Goal: Information Seeking & Learning: Learn about a topic

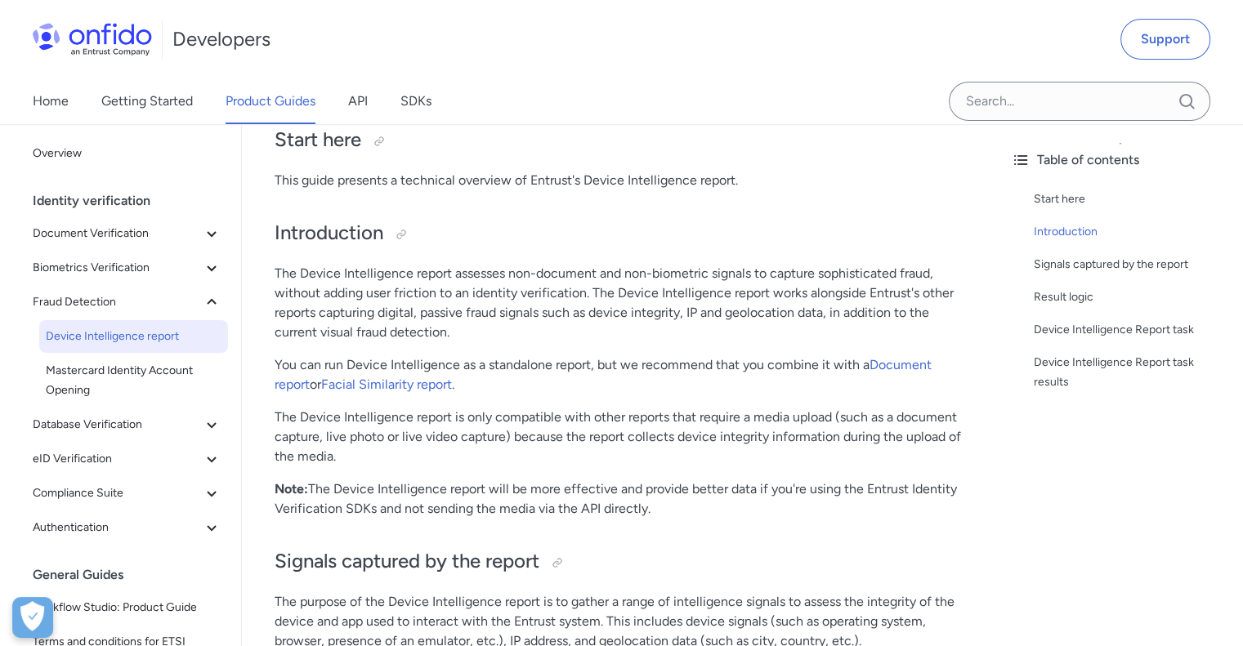
scroll to position [327, 0]
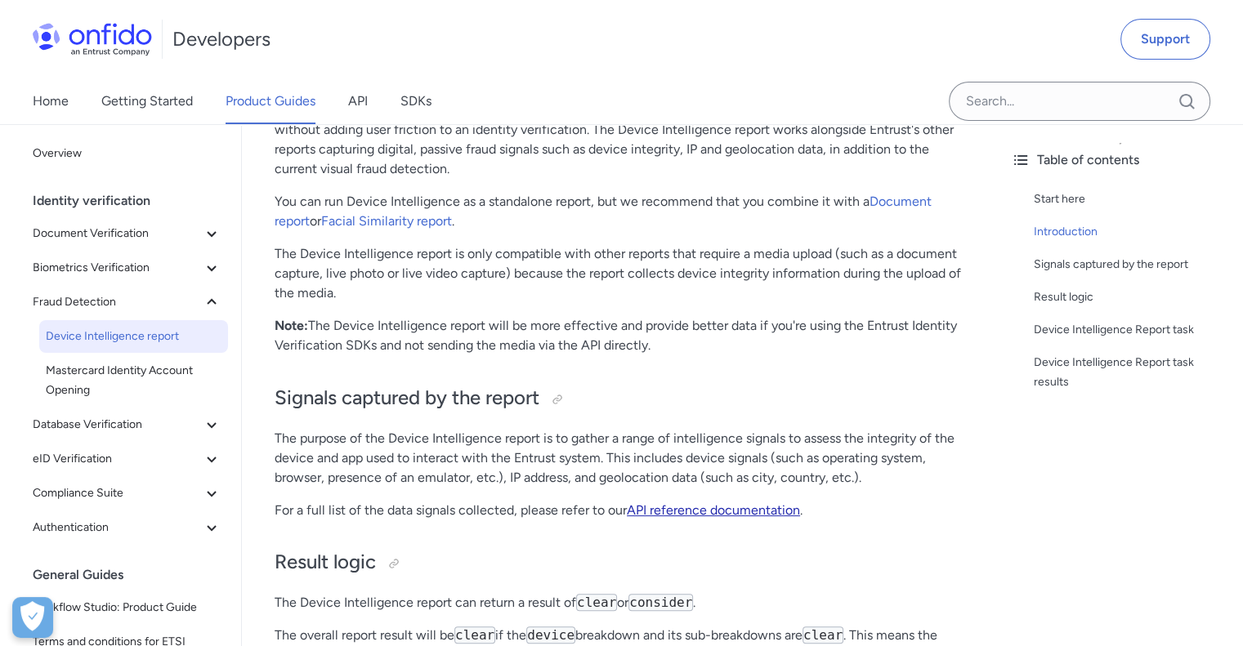
click at [665, 510] on link "API reference documentation" at bounding box center [713, 511] width 173 height 16
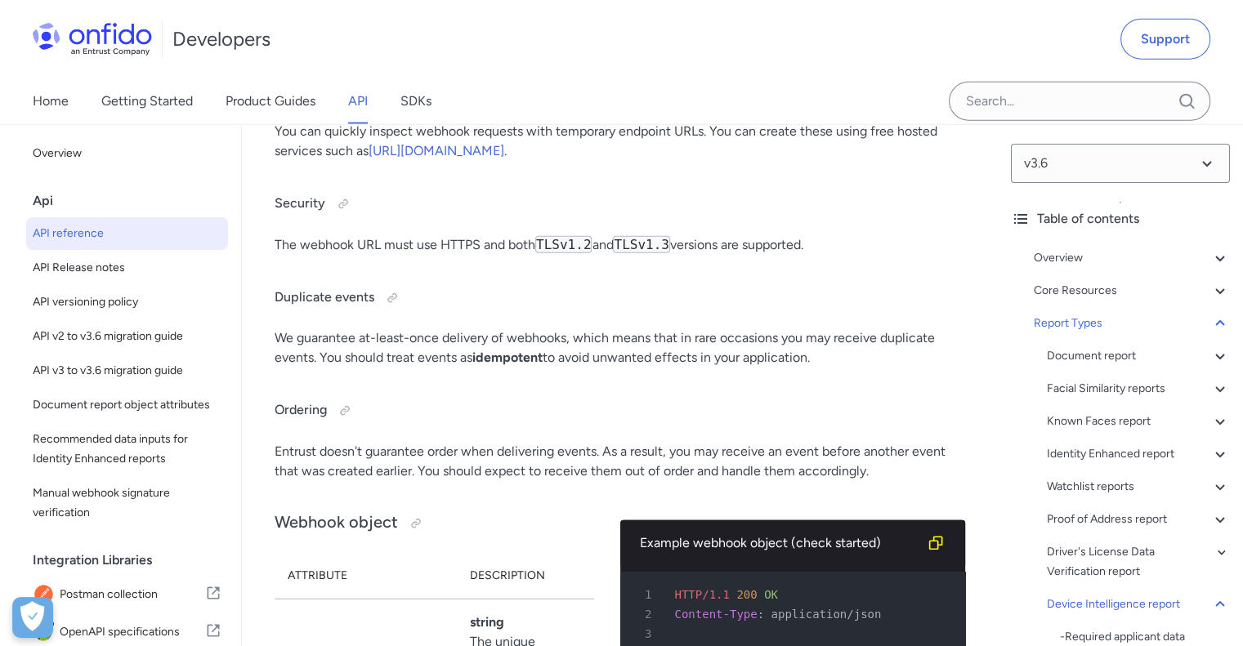
scroll to position [140679, 0]
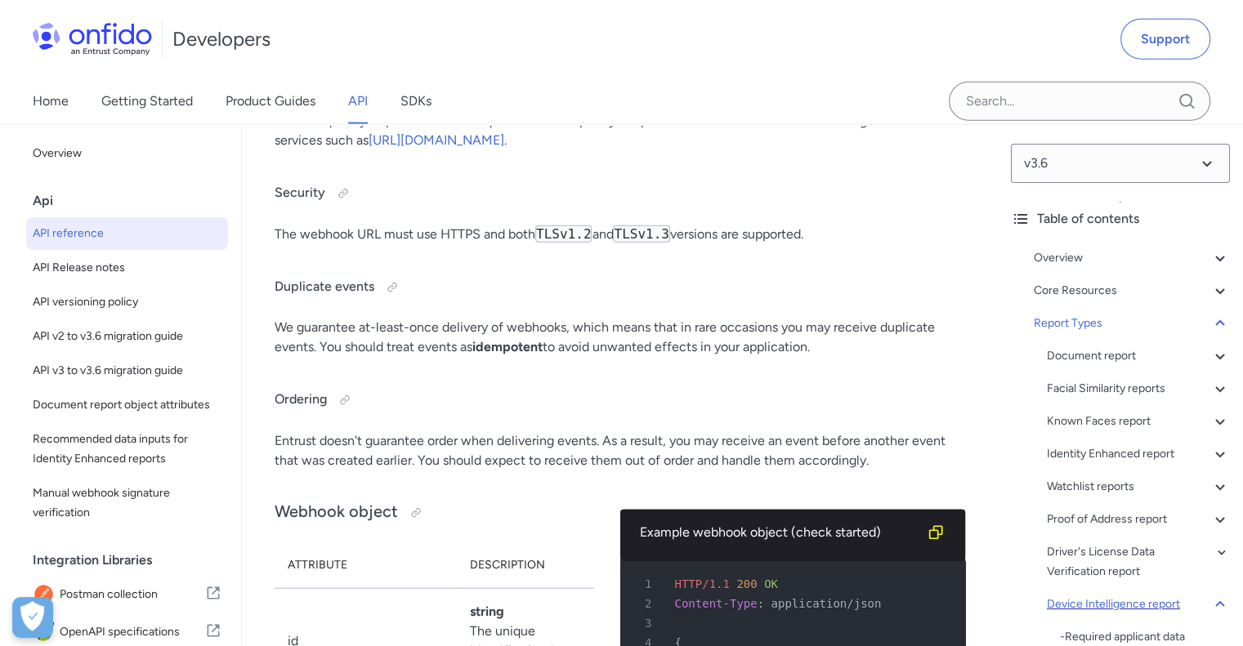
click at [1111, 606] on div "Device Intelligence report" at bounding box center [1138, 605] width 183 height 20
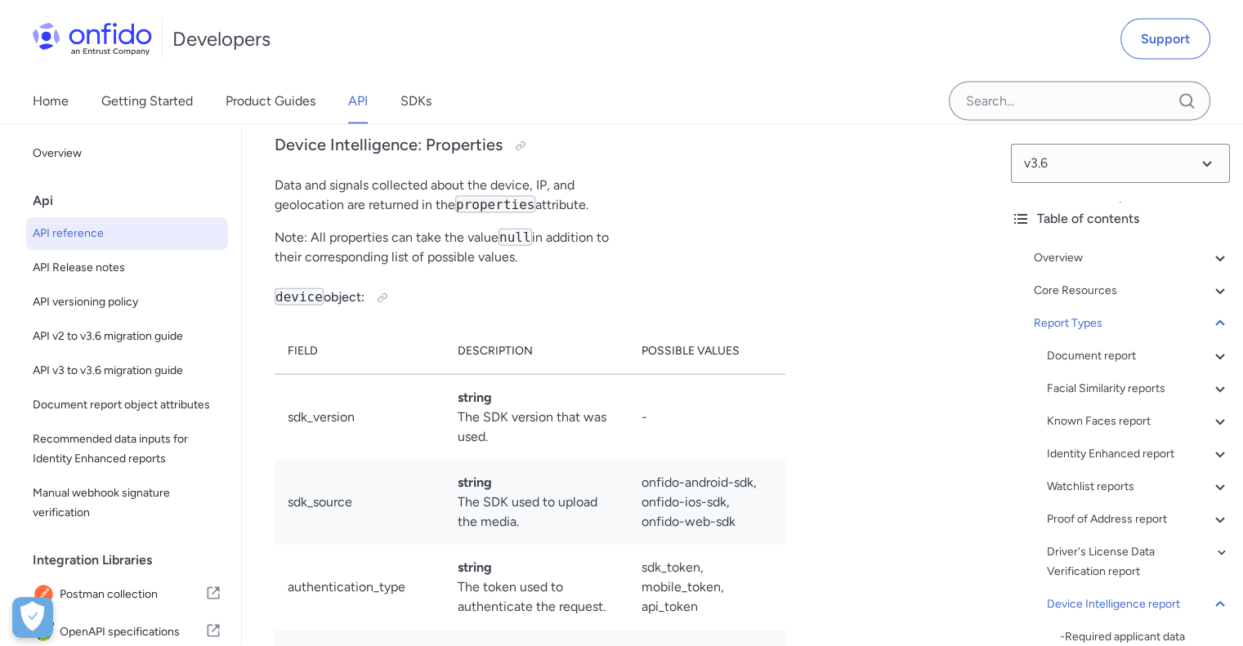
scroll to position [134587, 0]
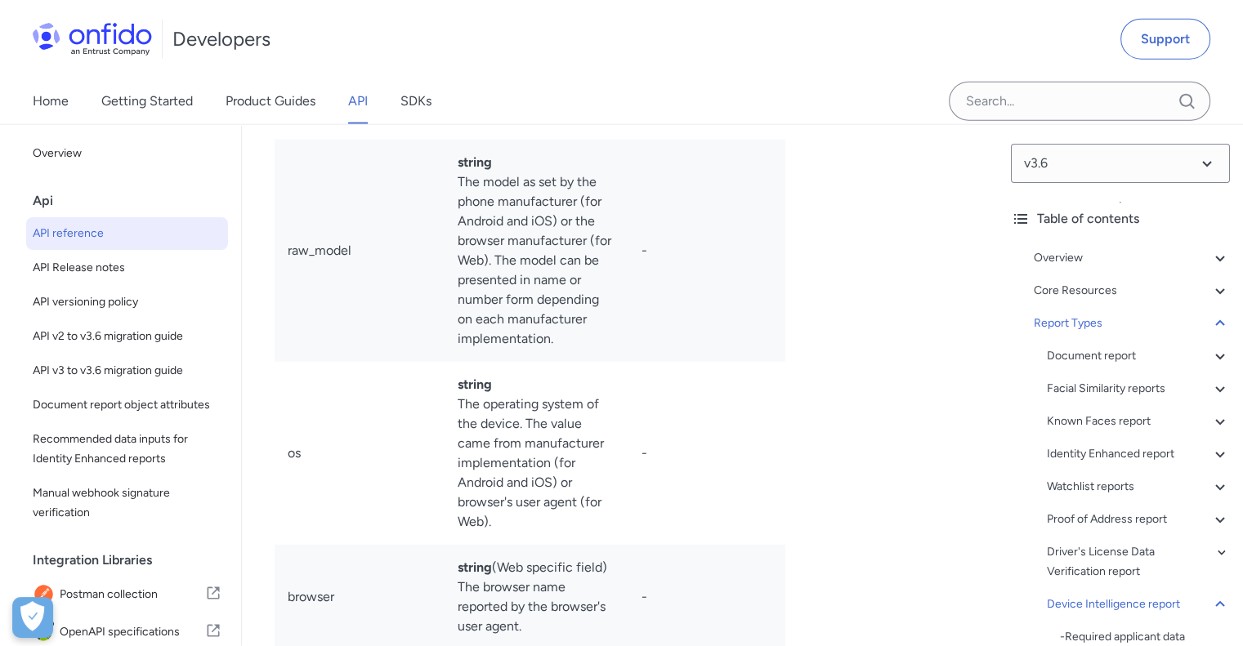
click at [93, 227] on span "API reference" at bounding box center [127, 234] width 189 height 20
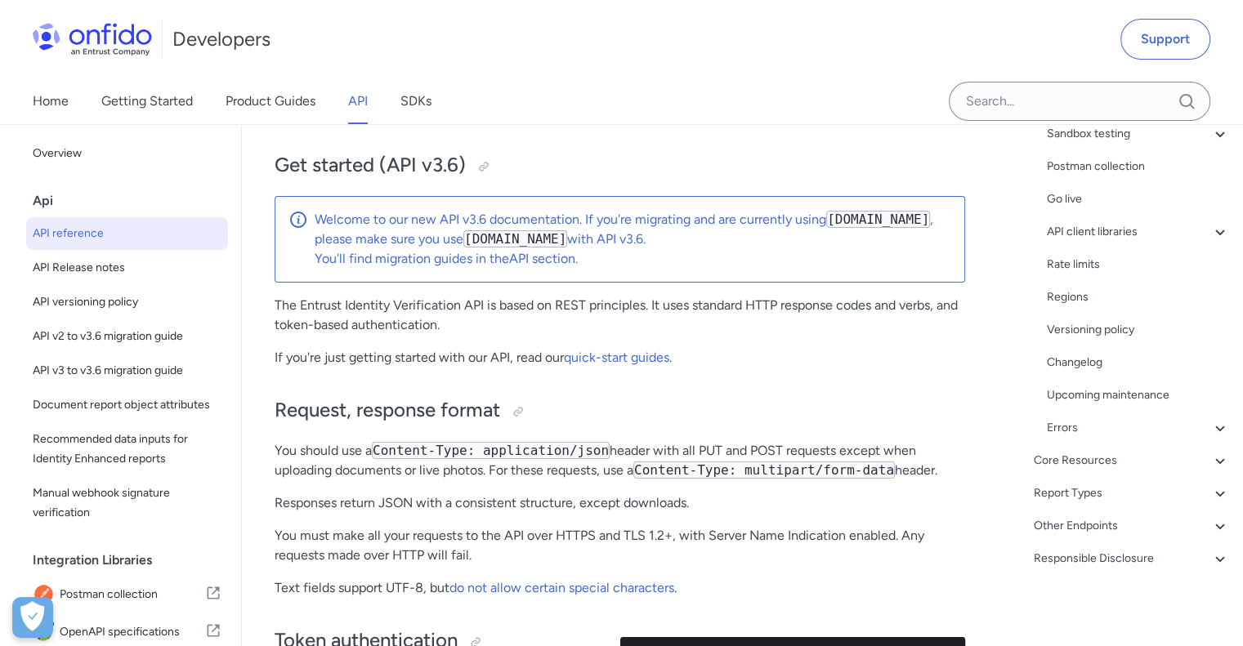
scroll to position [163, 0]
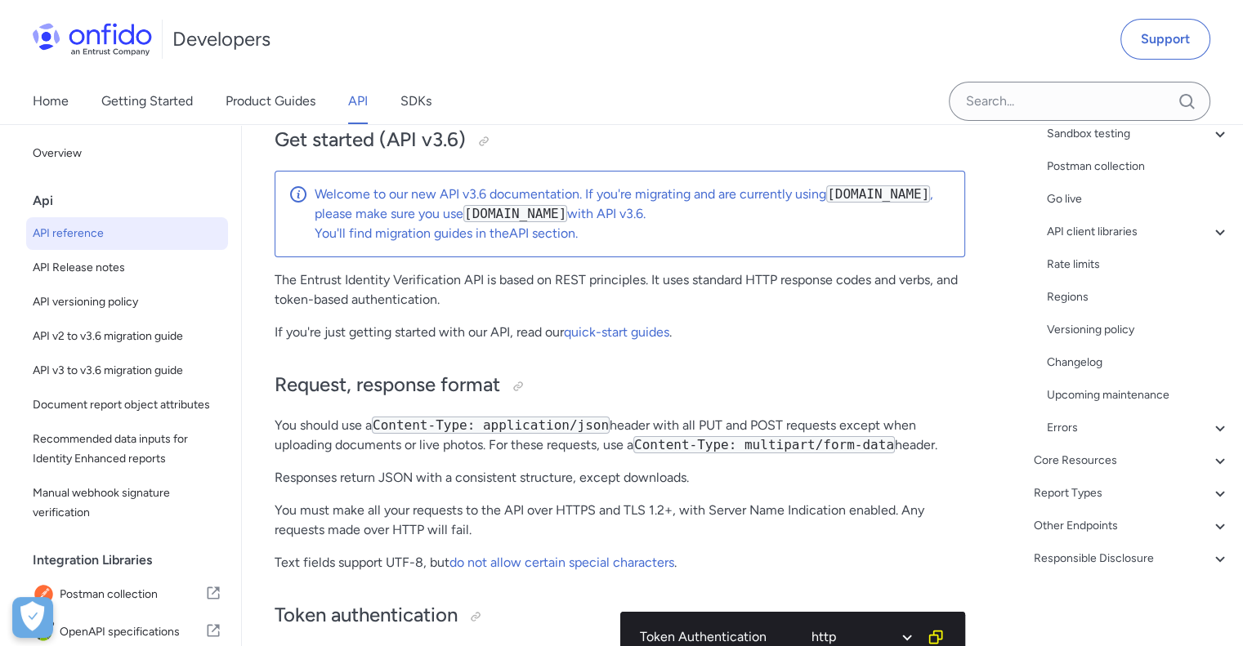
scroll to position [133607, 0]
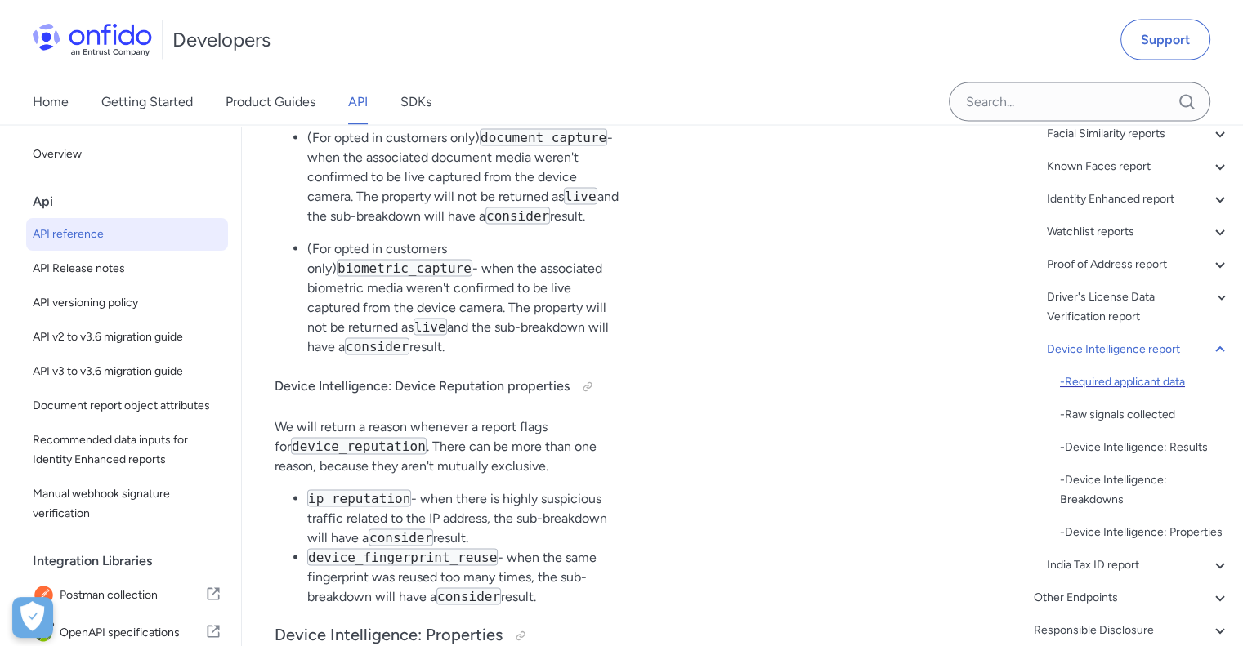
click at [1131, 383] on div "- Required applicant data" at bounding box center [1145, 383] width 170 height 20
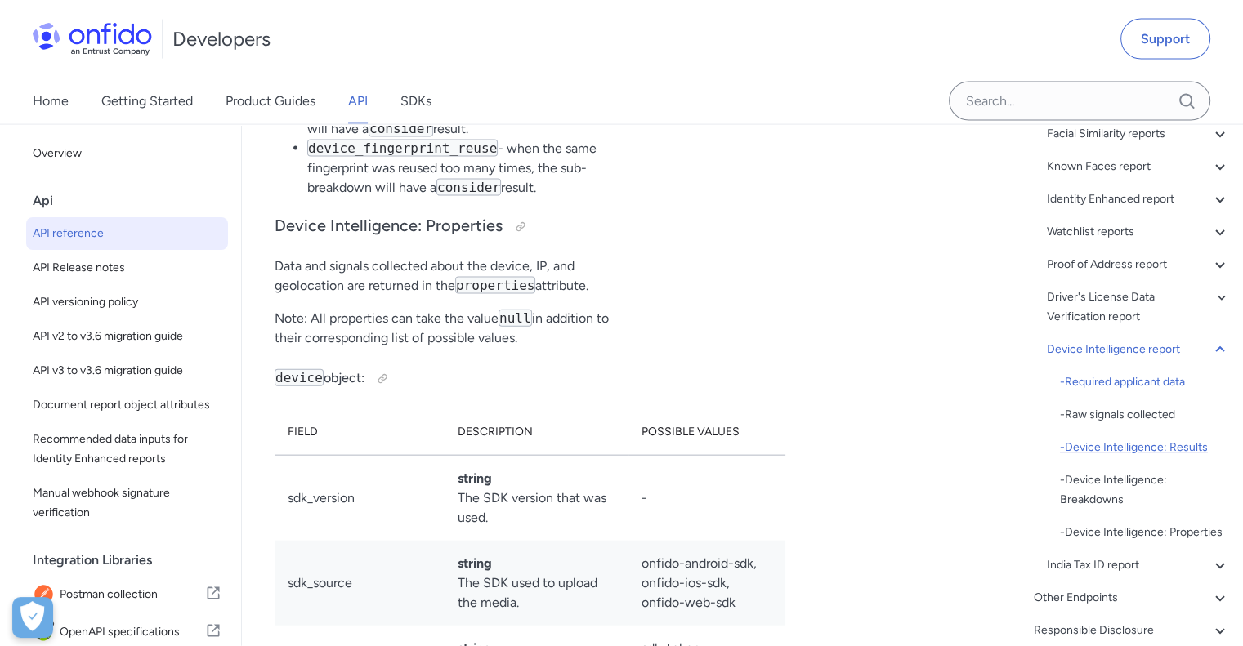
click at [1142, 452] on div "- Device Intelligence: Results" at bounding box center [1145, 448] width 170 height 20
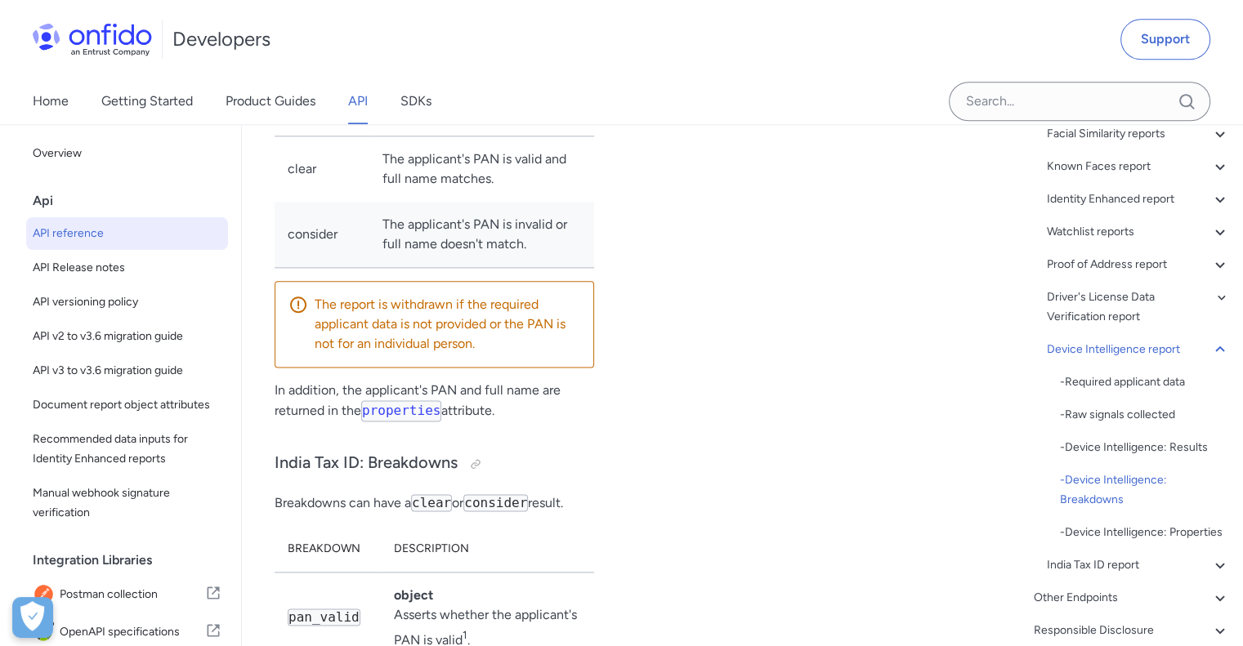
scroll to position [138724, 0]
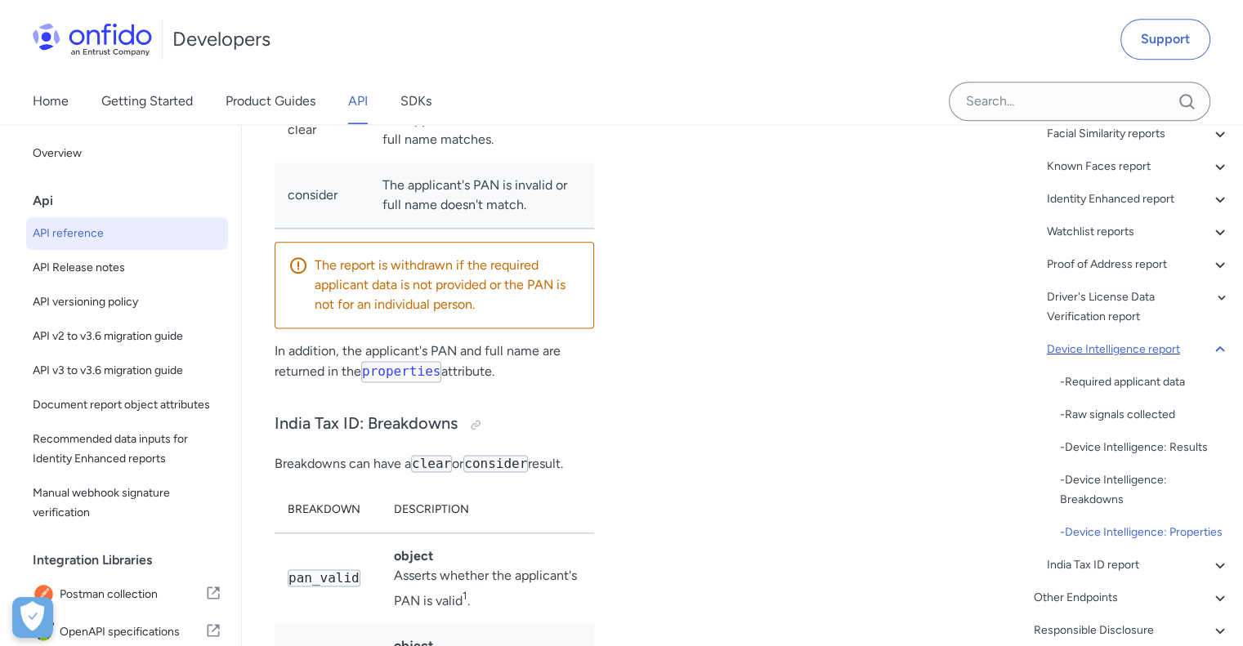
click at [1144, 355] on div "Device Intelligence report" at bounding box center [1138, 350] width 183 height 20
